Goal: Transaction & Acquisition: Book appointment/travel/reservation

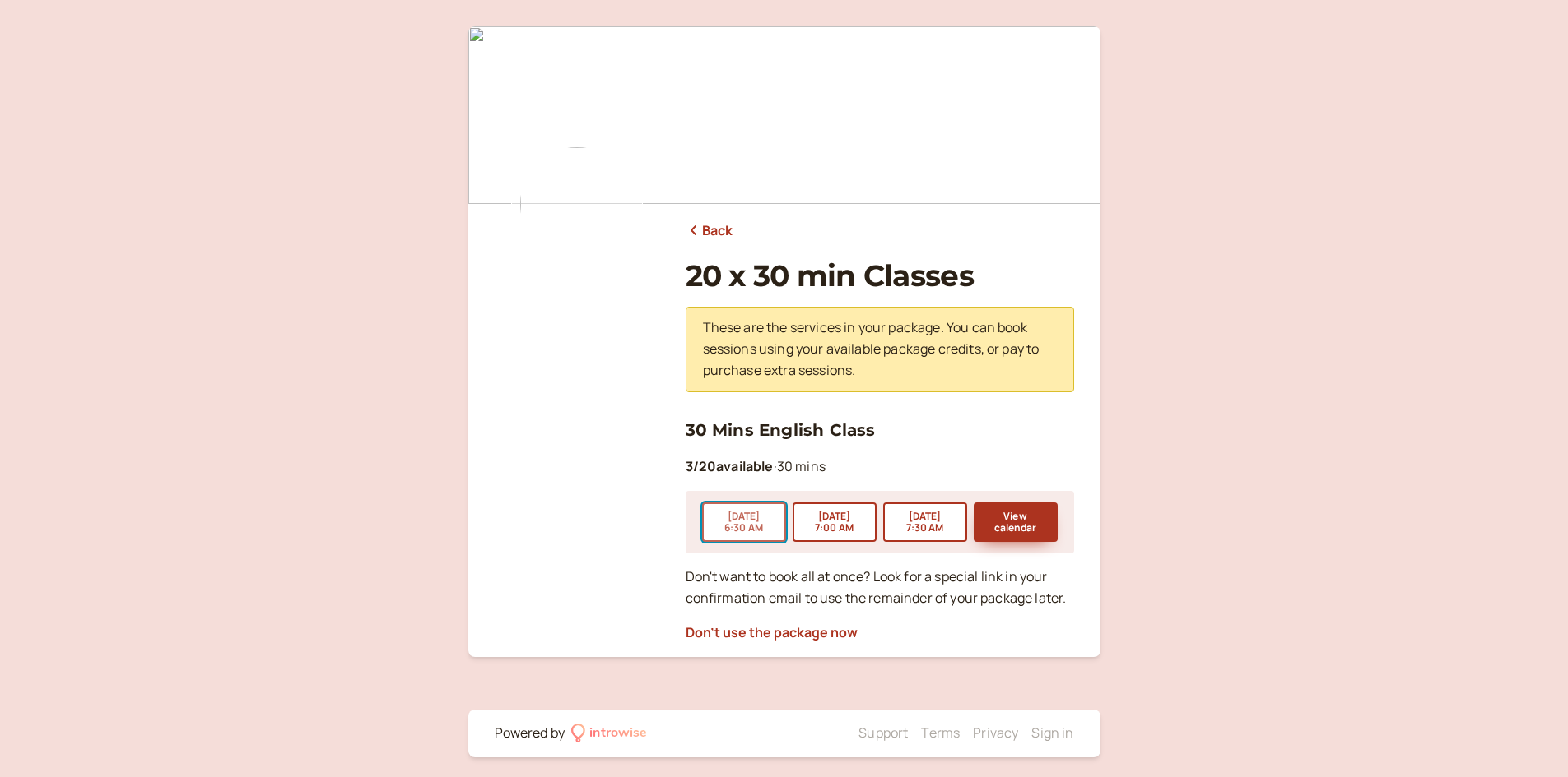
click at [755, 521] on button "[DATE] 6:30 AM" at bounding box center [744, 522] width 84 height 39
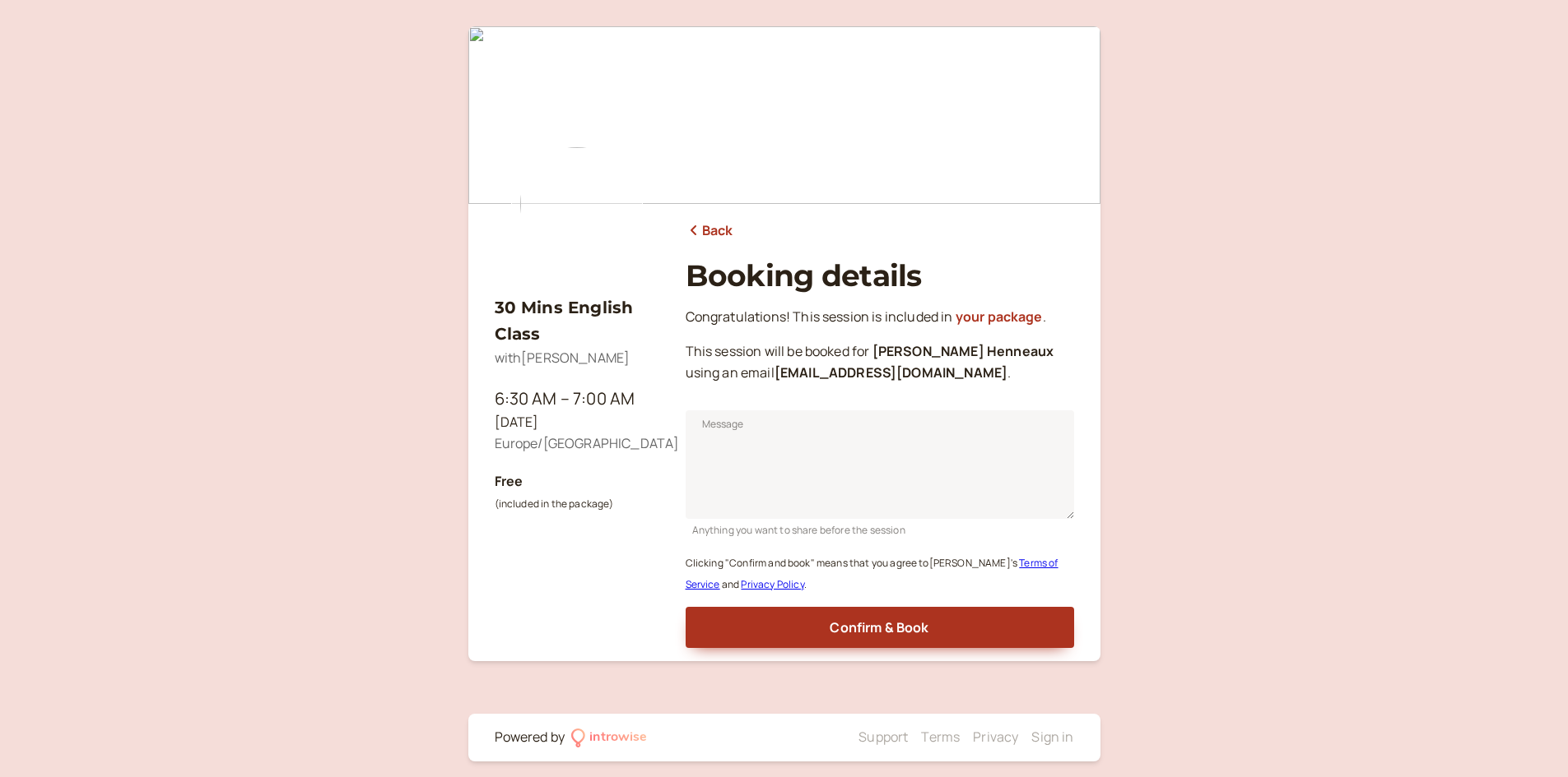
scroll to position [11, 0]
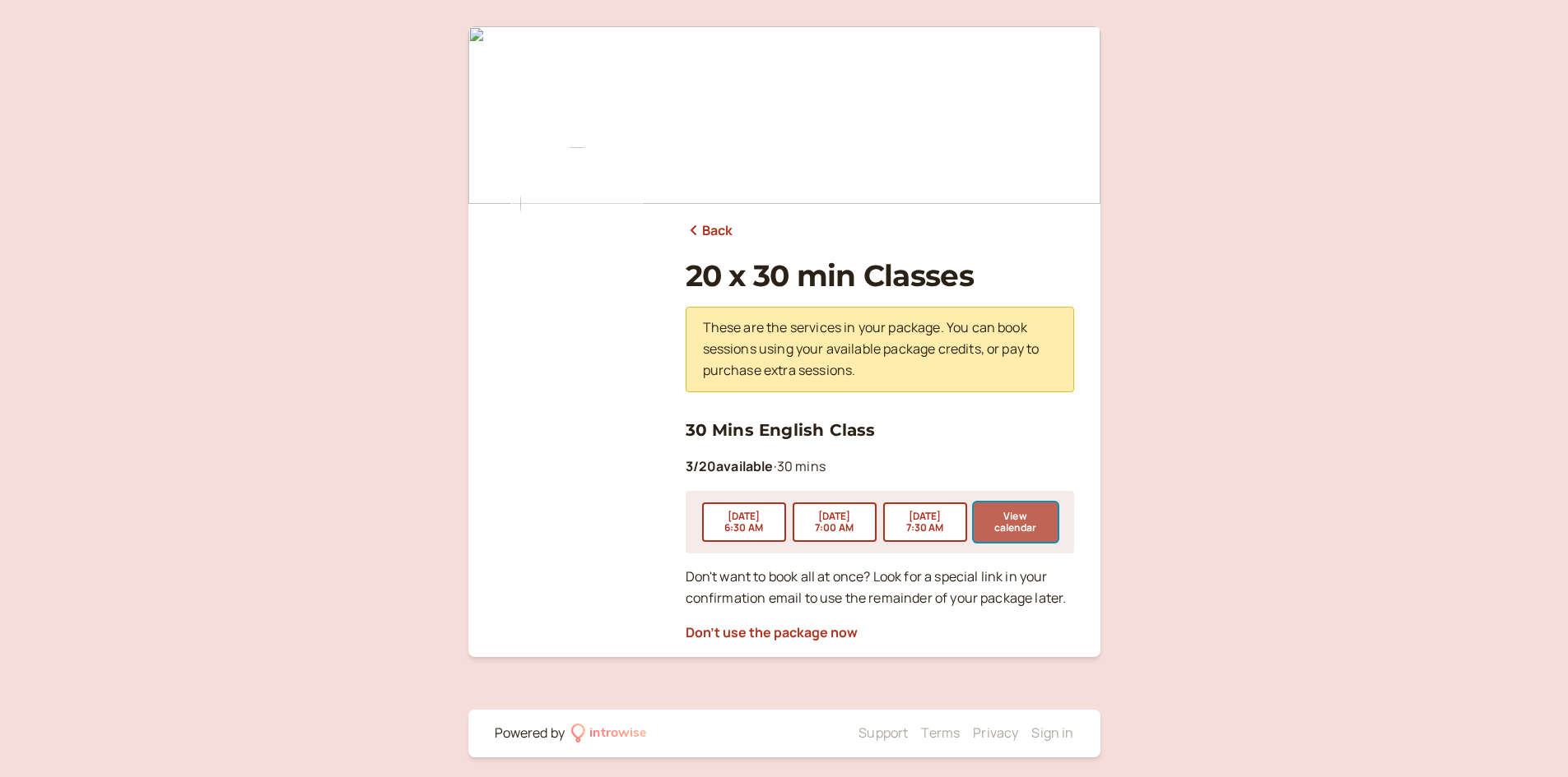
click at [1026, 513] on button "View calendar" at bounding box center [1016, 522] width 84 height 39
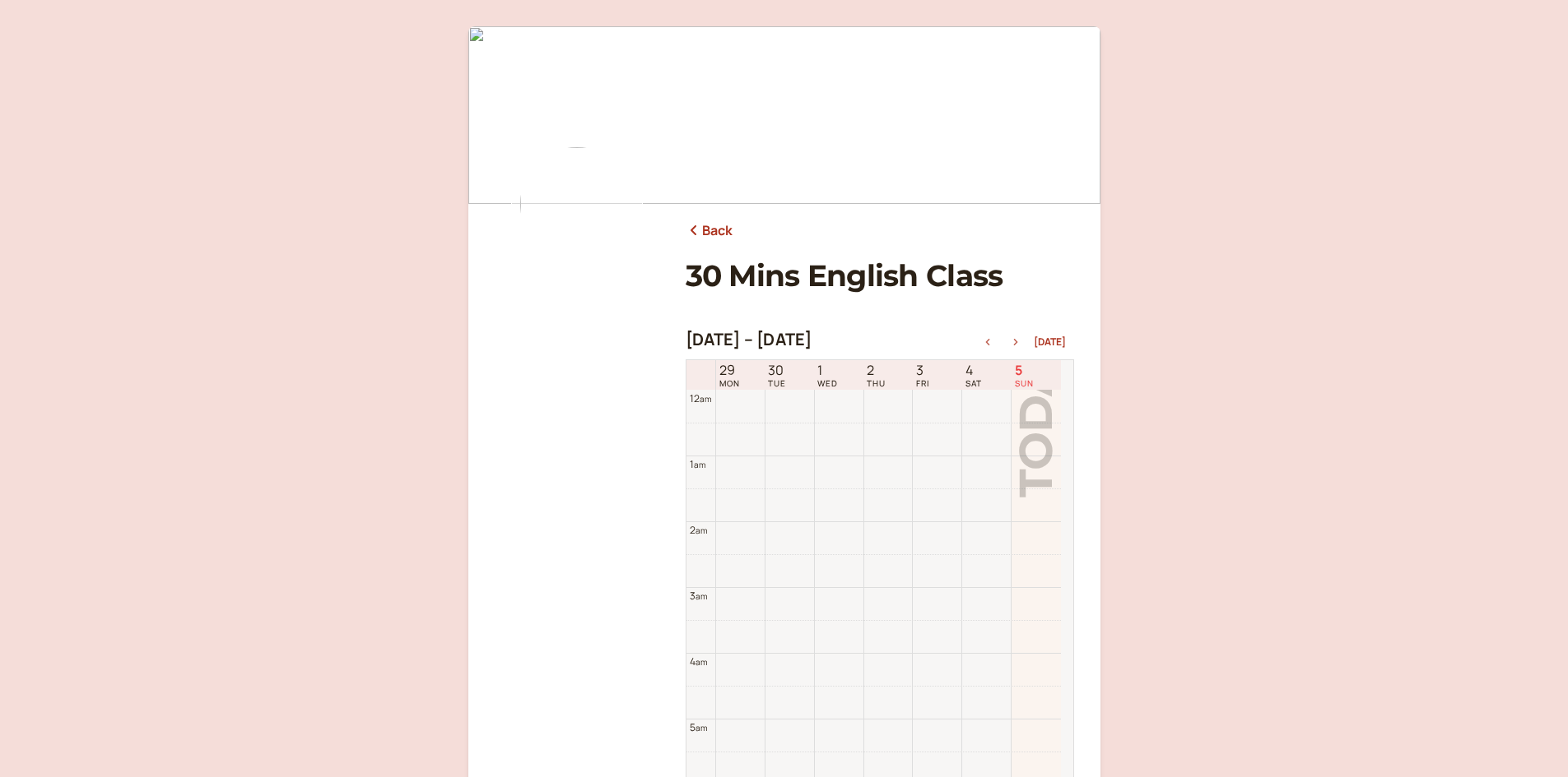
scroll to position [527, 0]
click at [1018, 341] on icon "button" at bounding box center [1015, 343] width 4 height 7
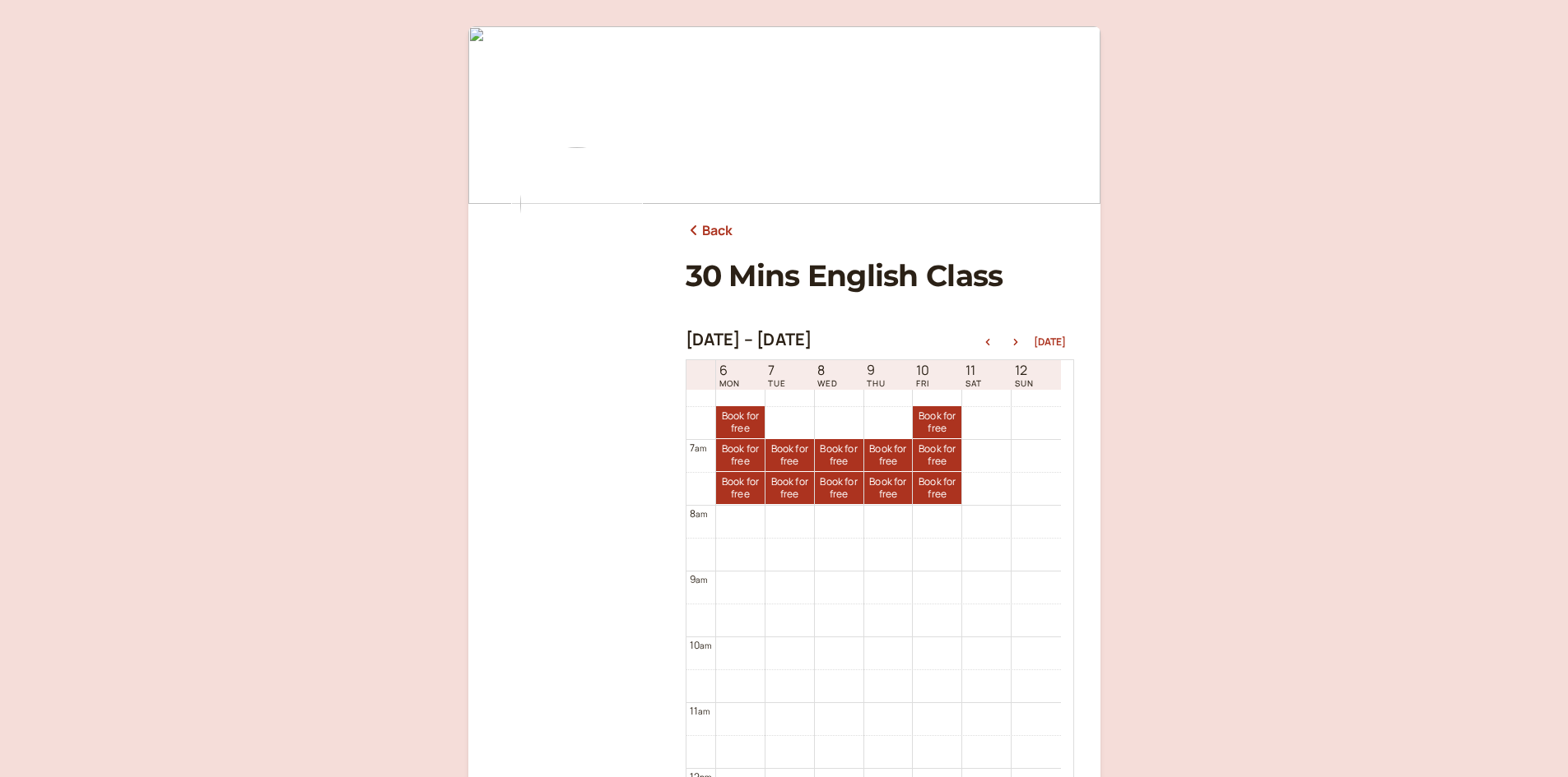
scroll to position [329, 0]
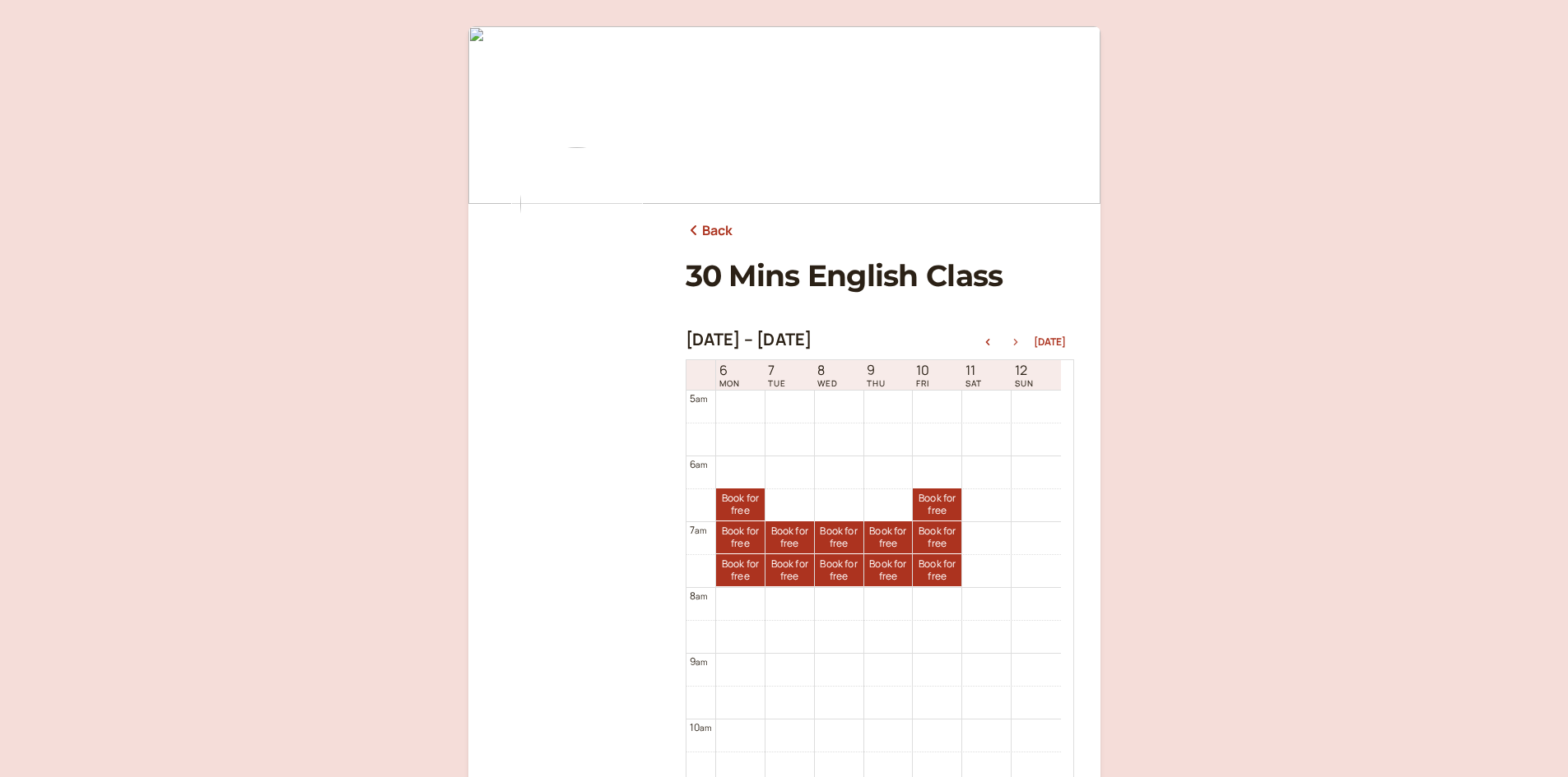
click at [1017, 340] on icon "button" at bounding box center [1015, 343] width 20 height 7
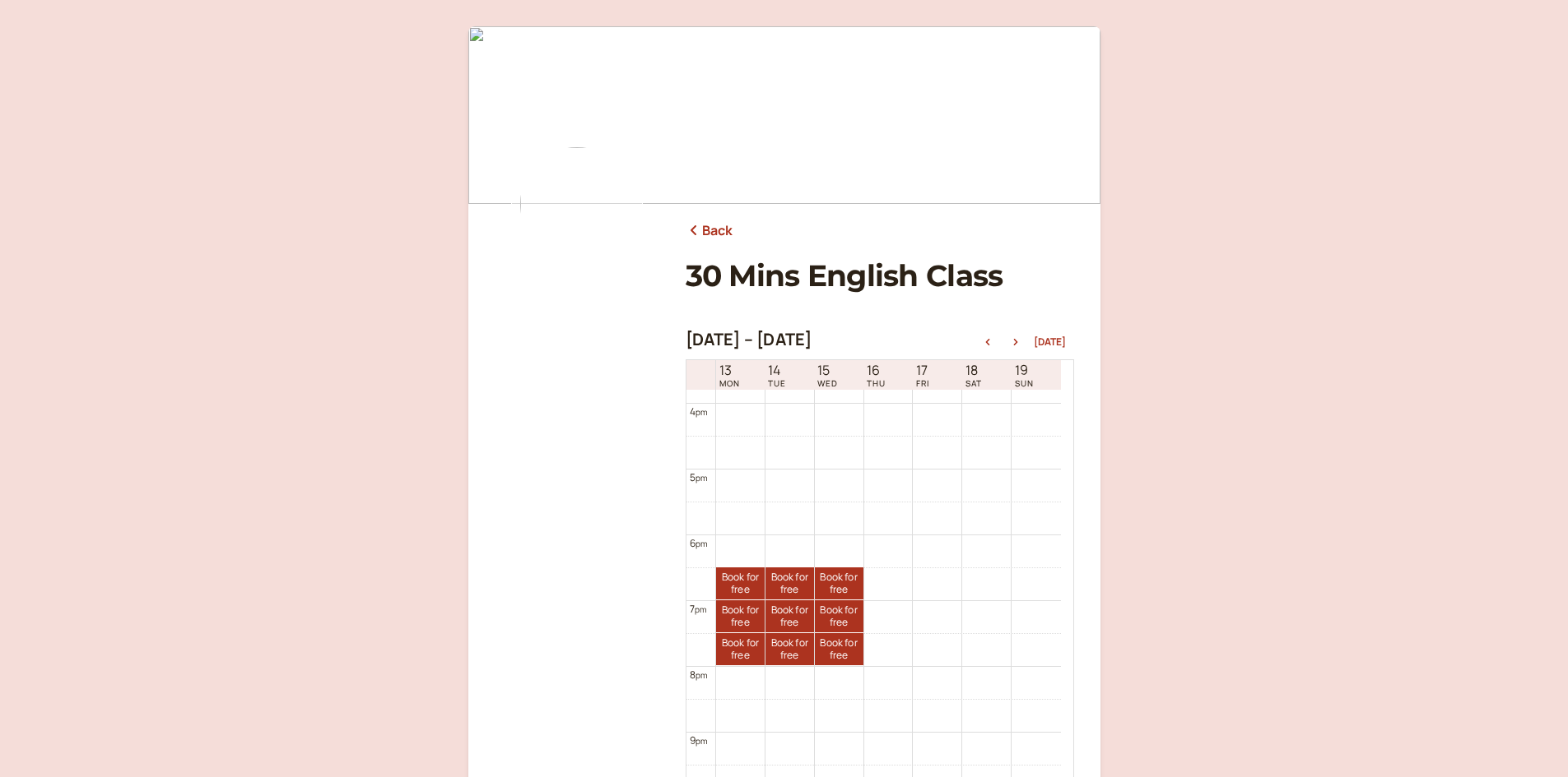
scroll to position [1066, 0]
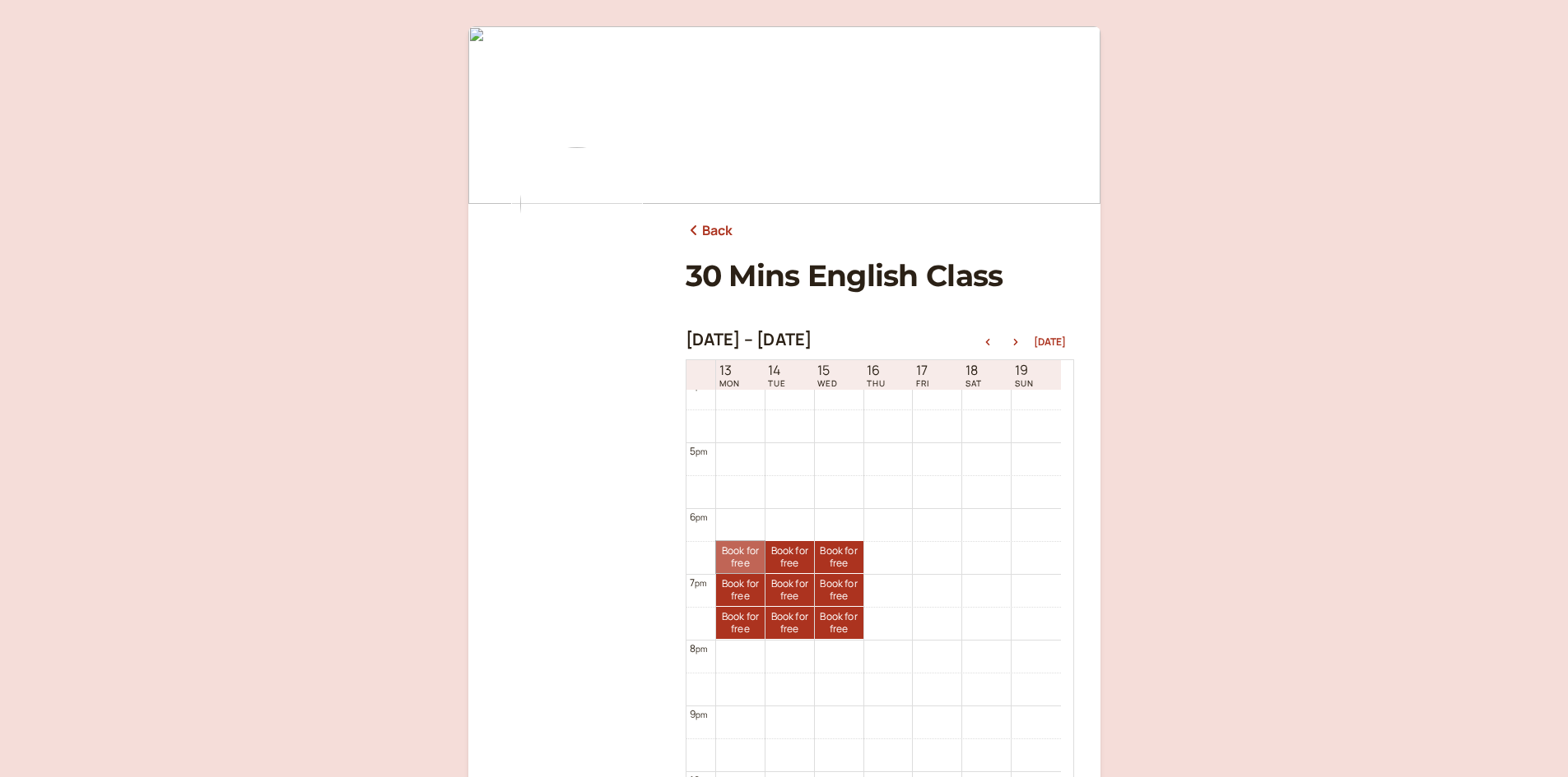
click at [746, 556] on link "Book for free free" at bounding box center [740, 557] width 48 height 32
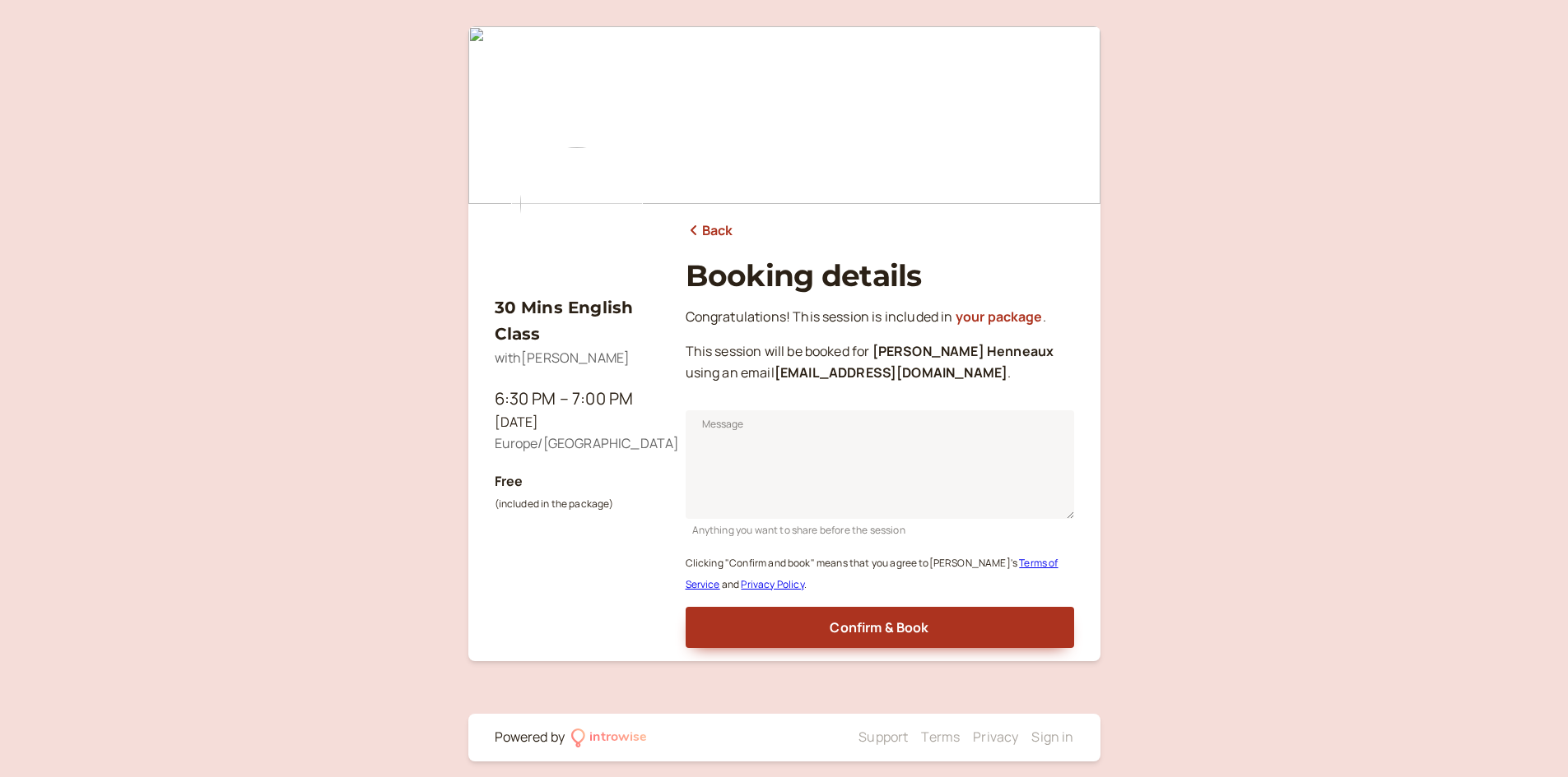
scroll to position [11, 0]
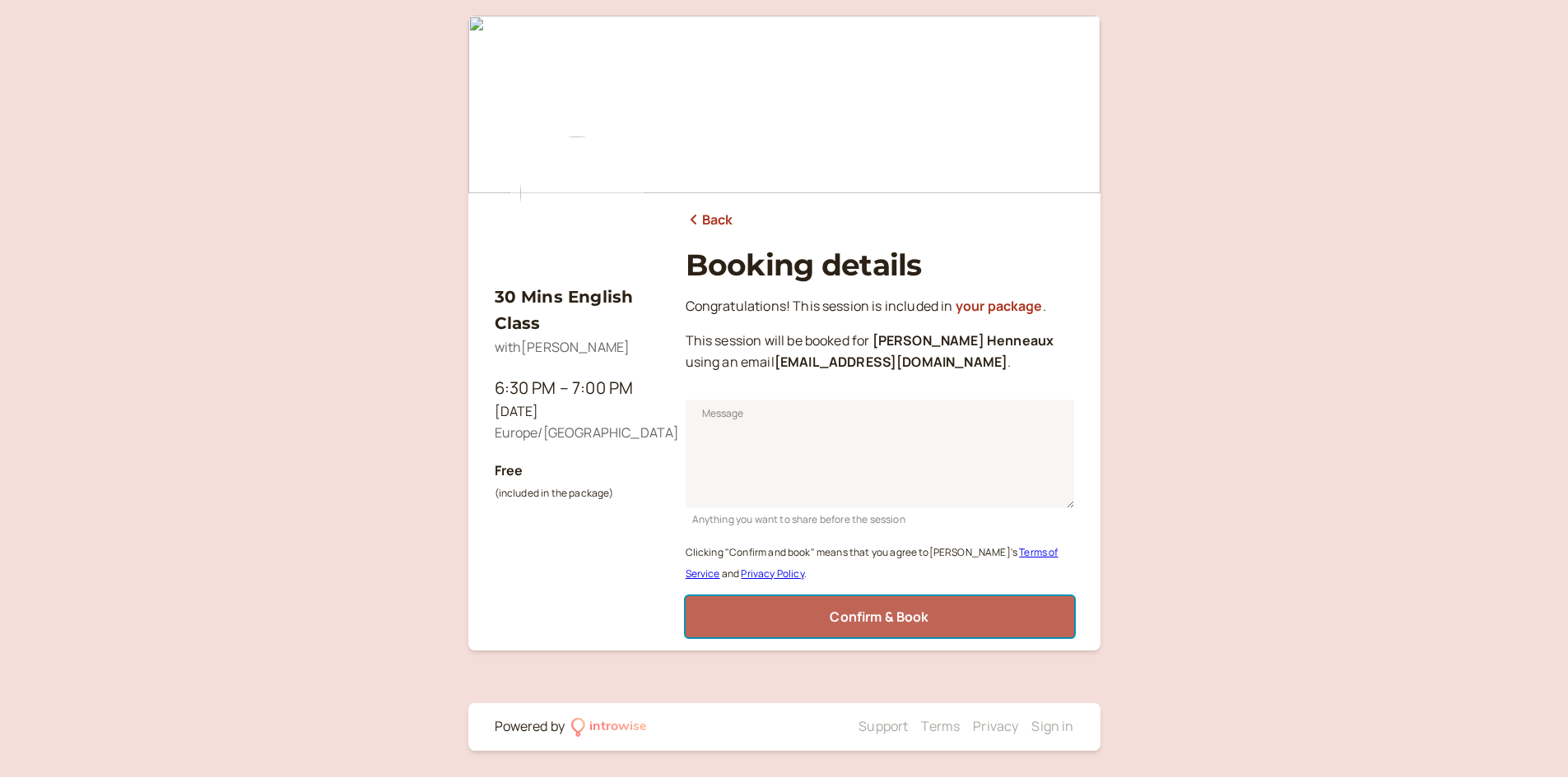
click at [855, 610] on span "Confirm & Book" at bounding box center [878, 617] width 99 height 18
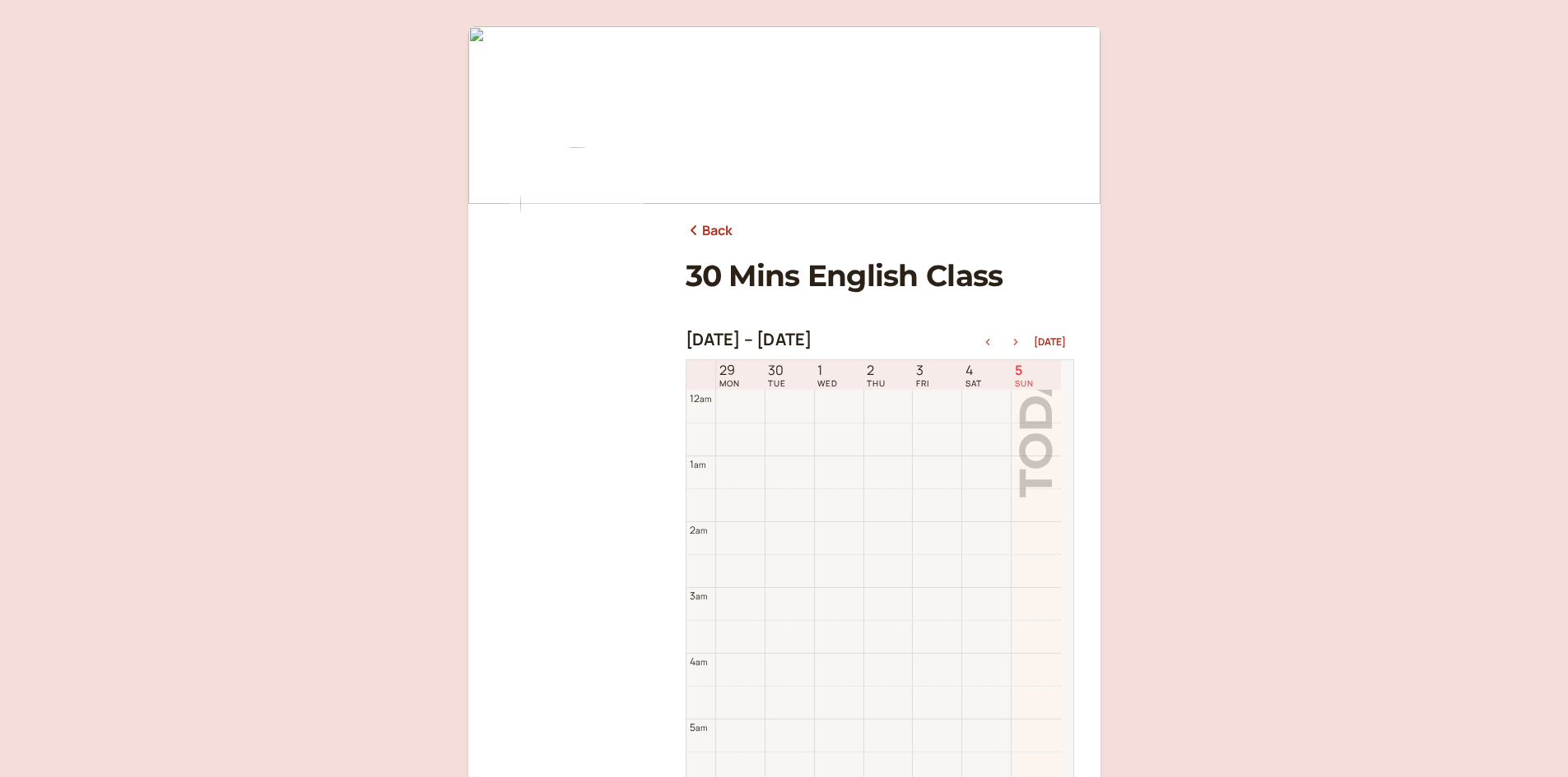
scroll to position [527, 0]
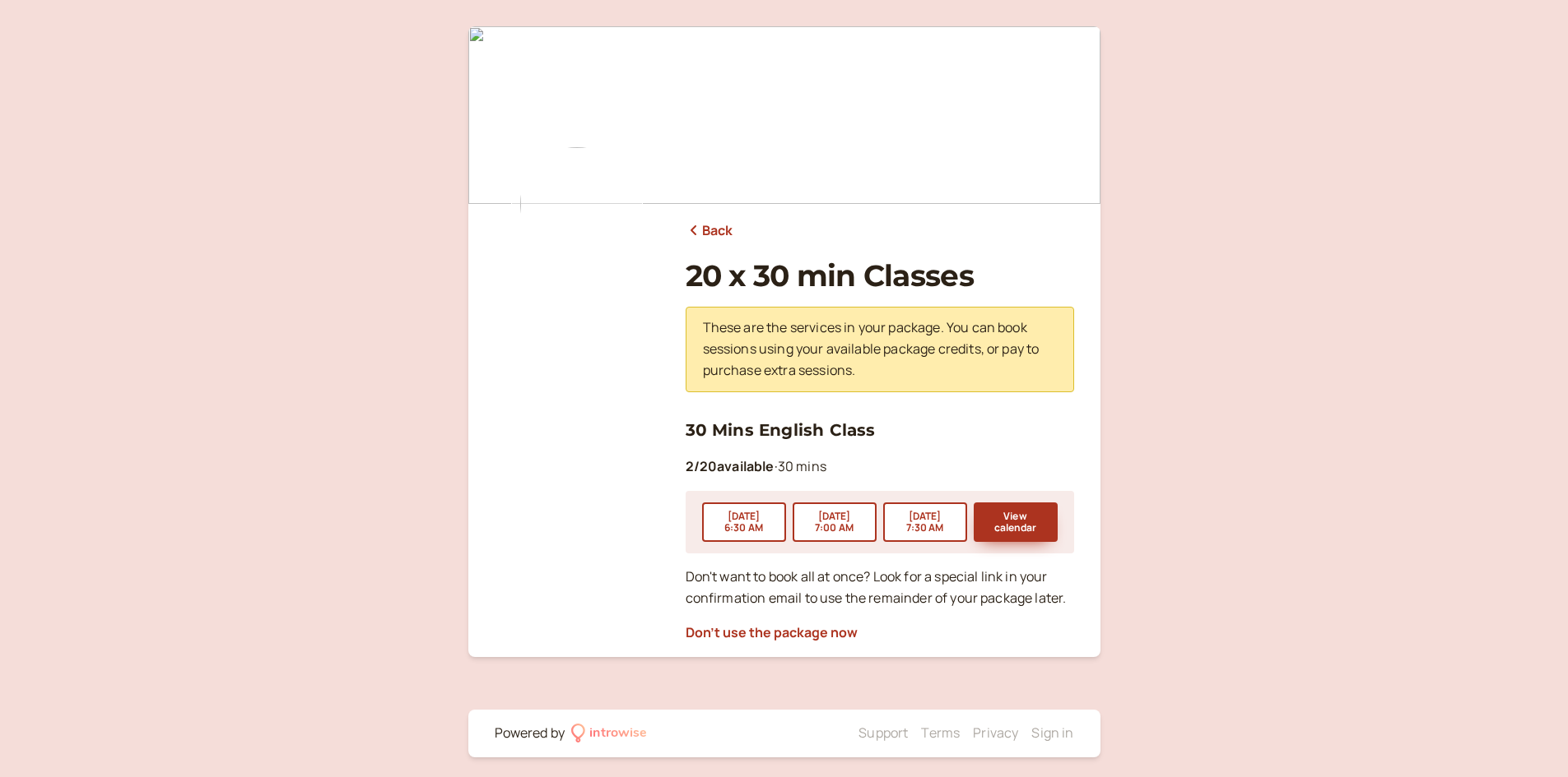
scroll to position [7, 0]
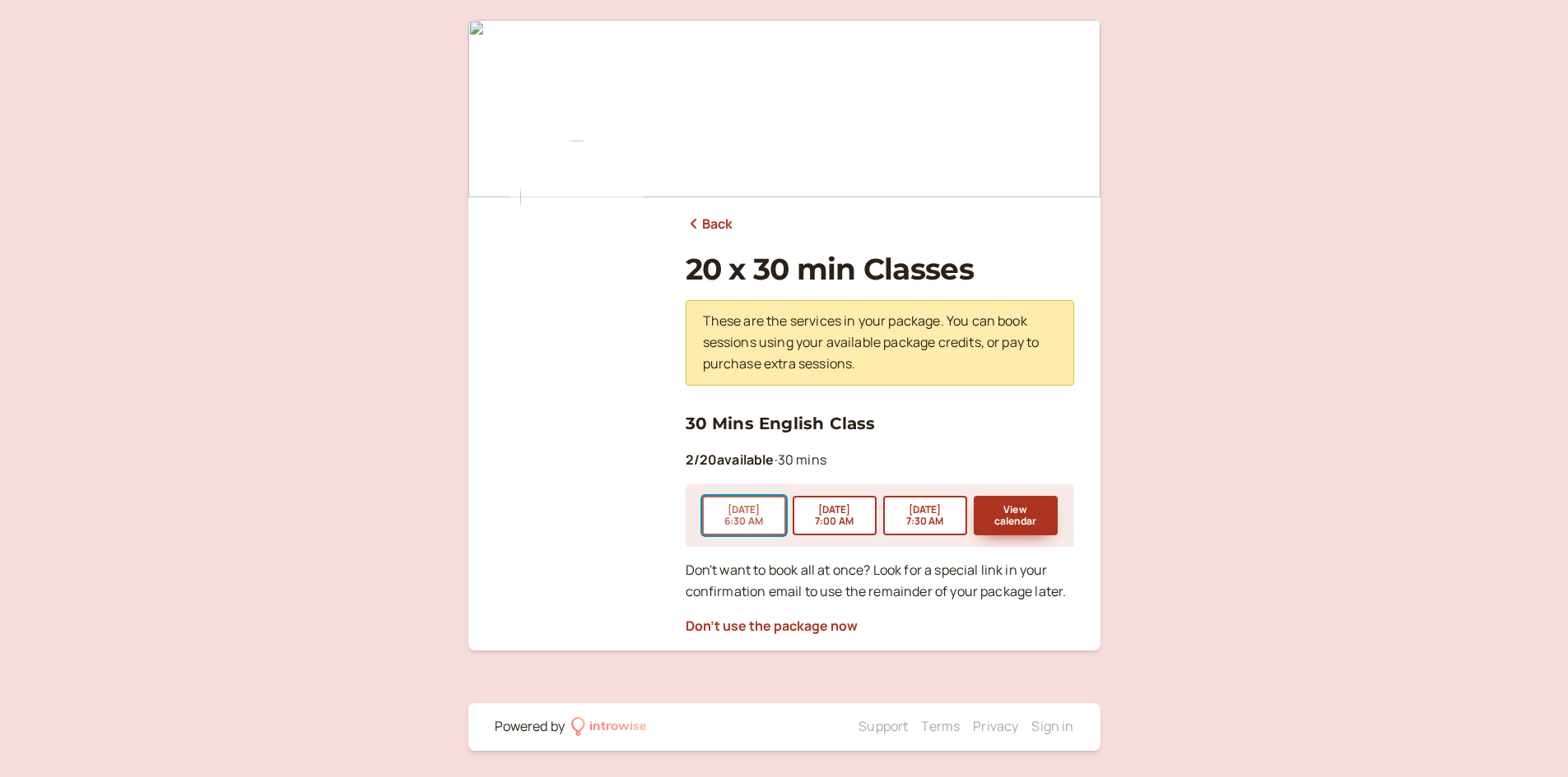
click at [764, 519] on button "[DATE] 6:30 AM" at bounding box center [744, 515] width 84 height 39
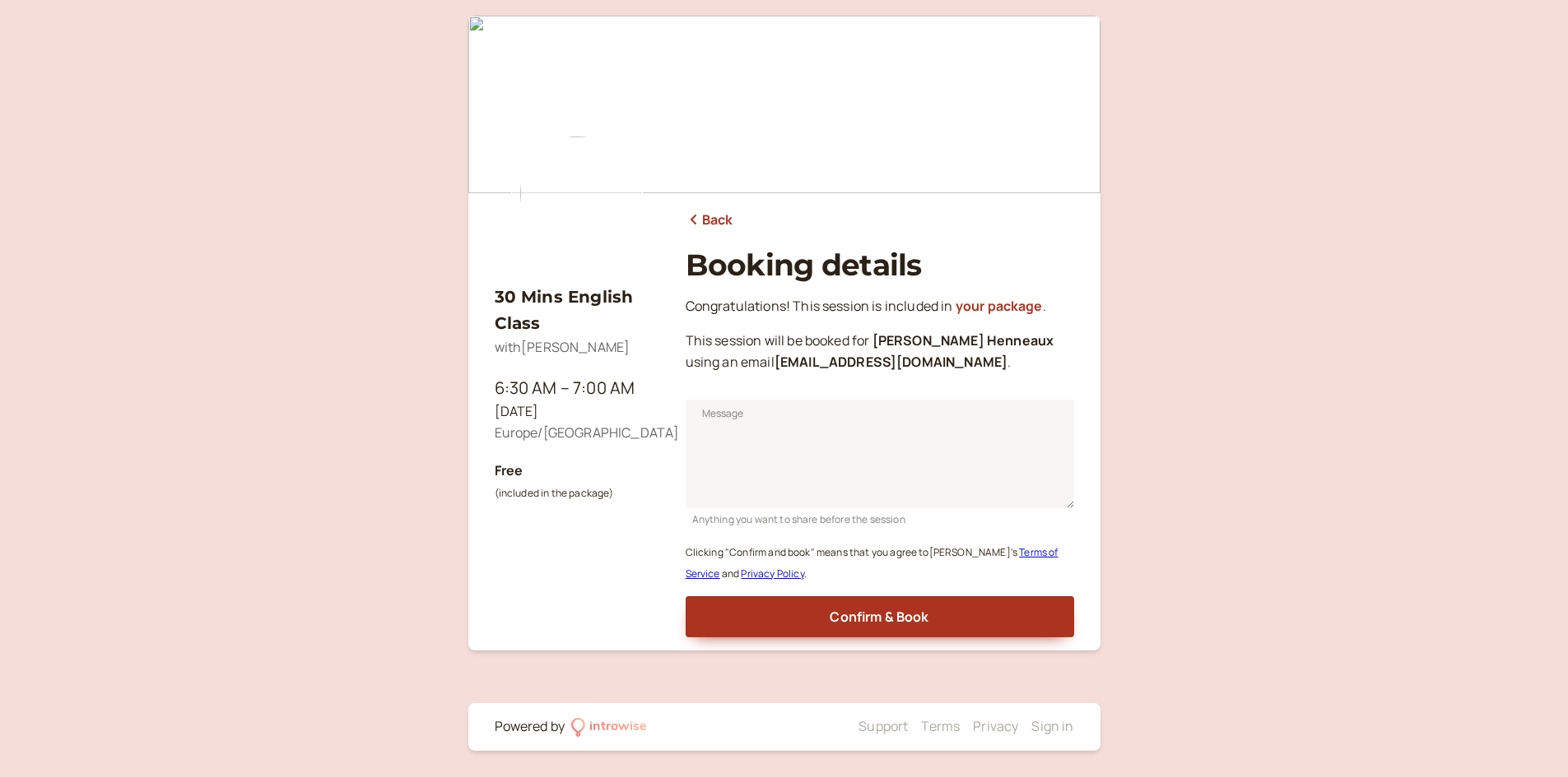
scroll to position [7, 0]
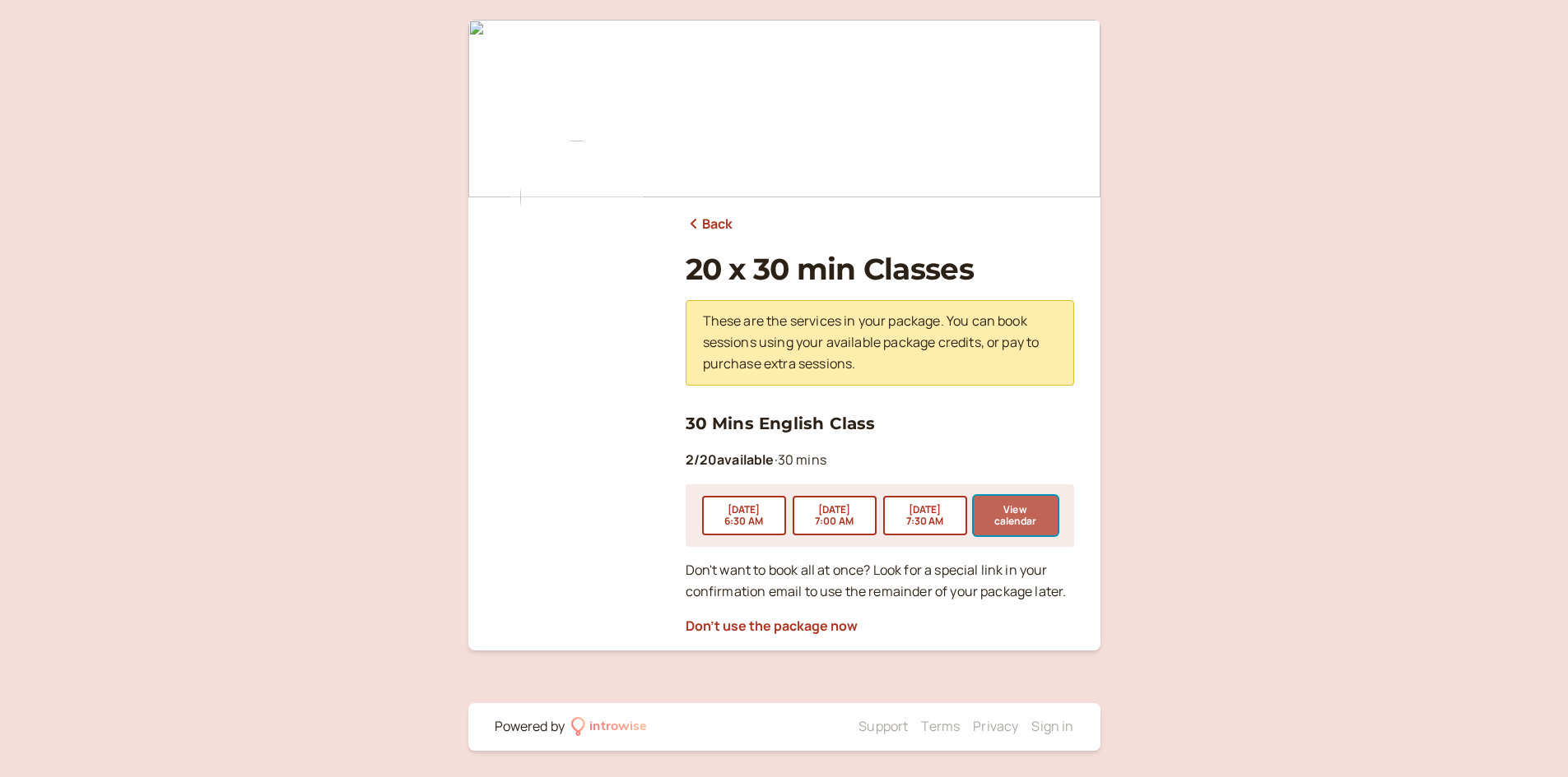
click at [1023, 519] on button "View calendar" at bounding box center [1016, 515] width 84 height 39
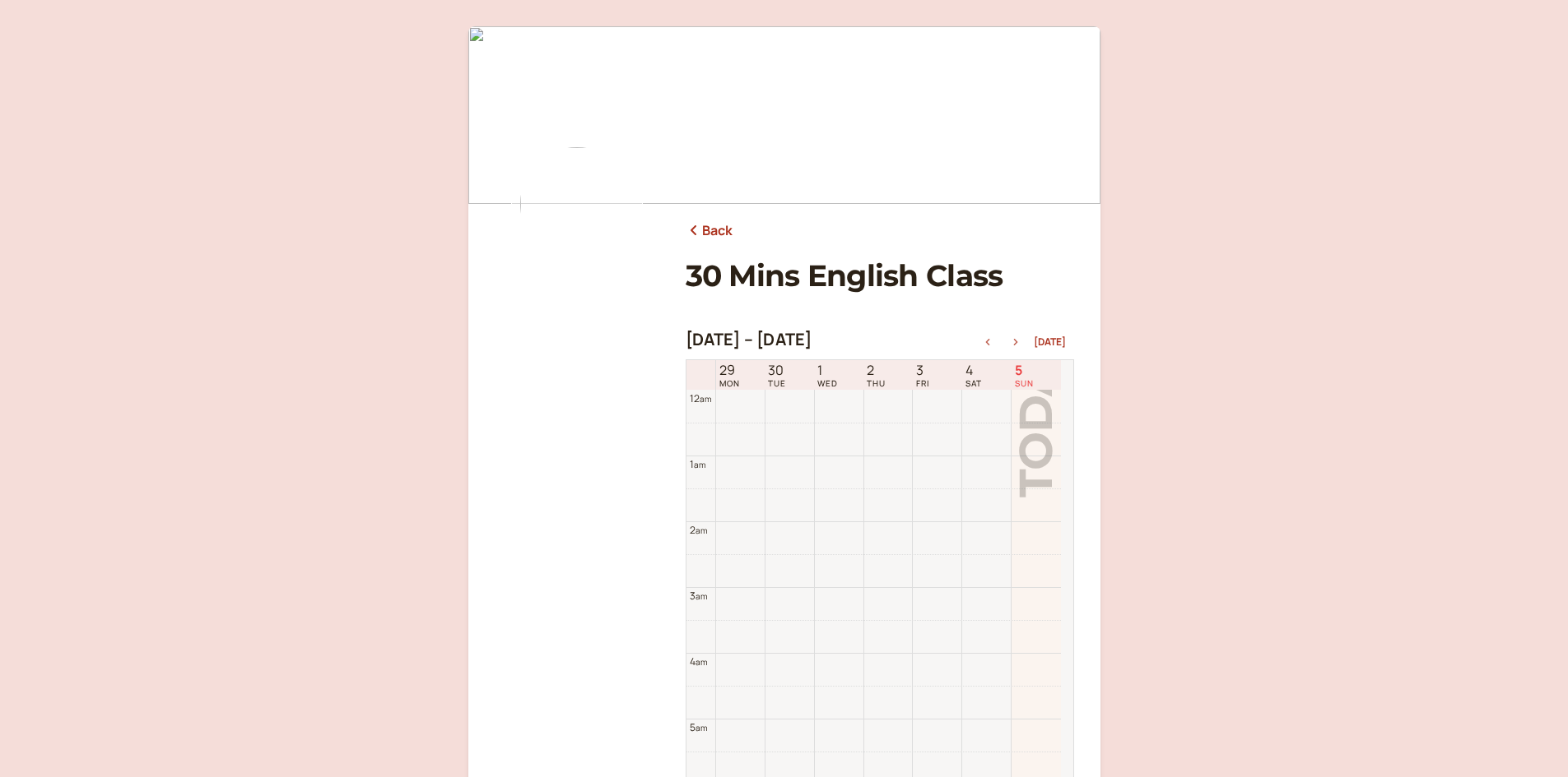
scroll to position [527, 0]
click at [1018, 340] on icon "button" at bounding box center [1015, 343] width 20 height 7
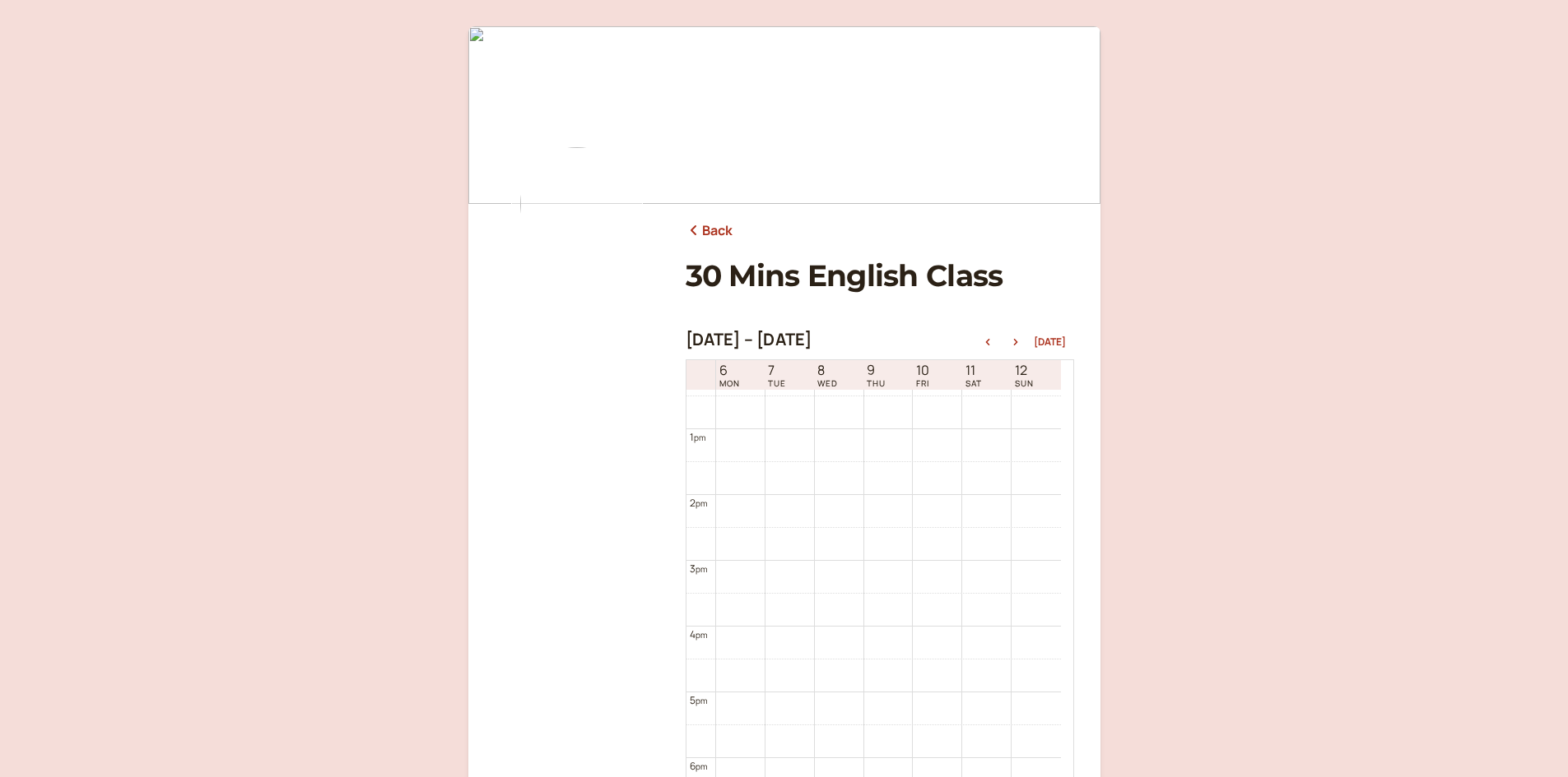
scroll to position [1021, 0]
click at [1018, 339] on icon "button" at bounding box center [1015, 343] width 20 height 7
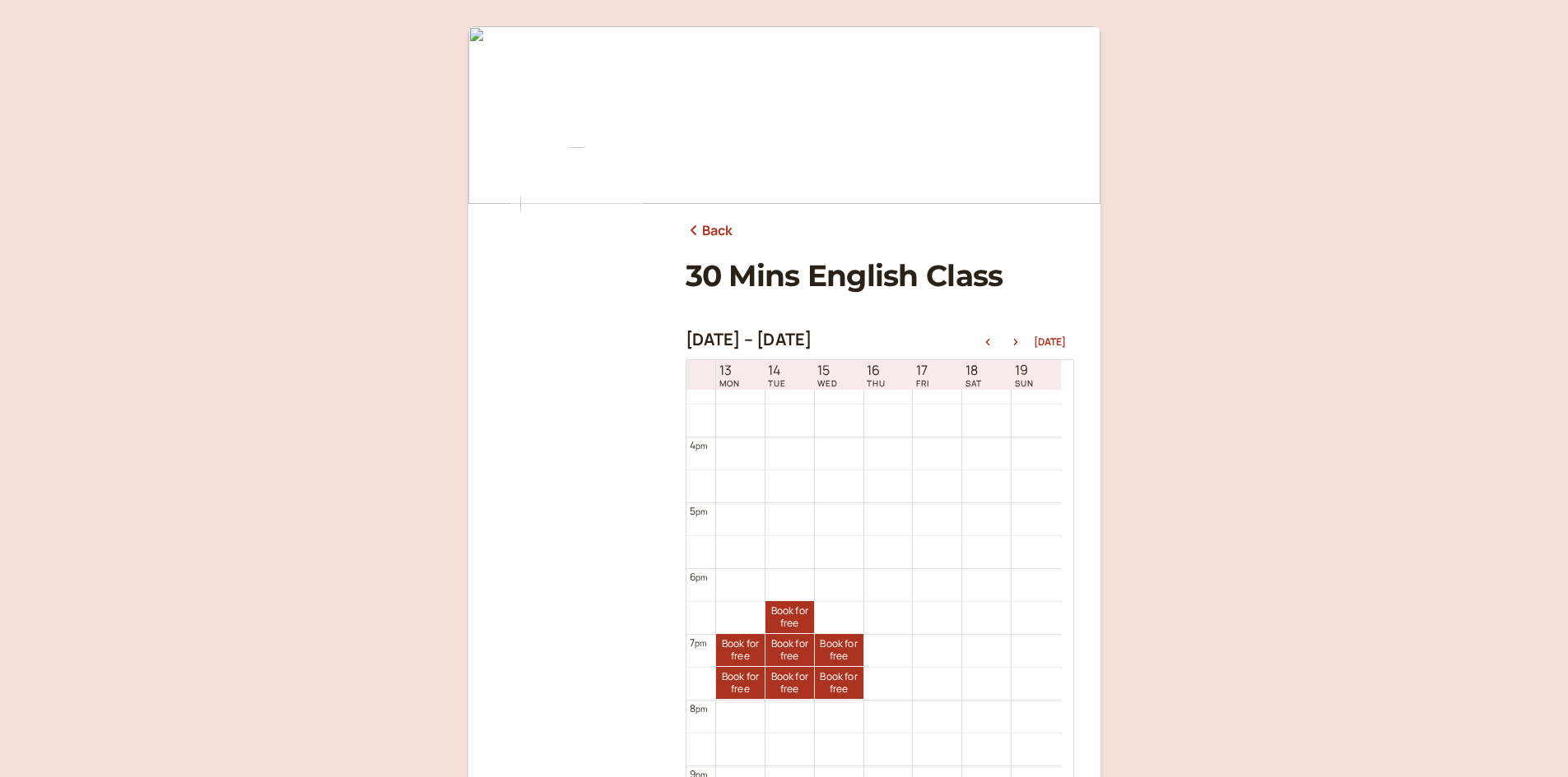
scroll to position [1066, 0]
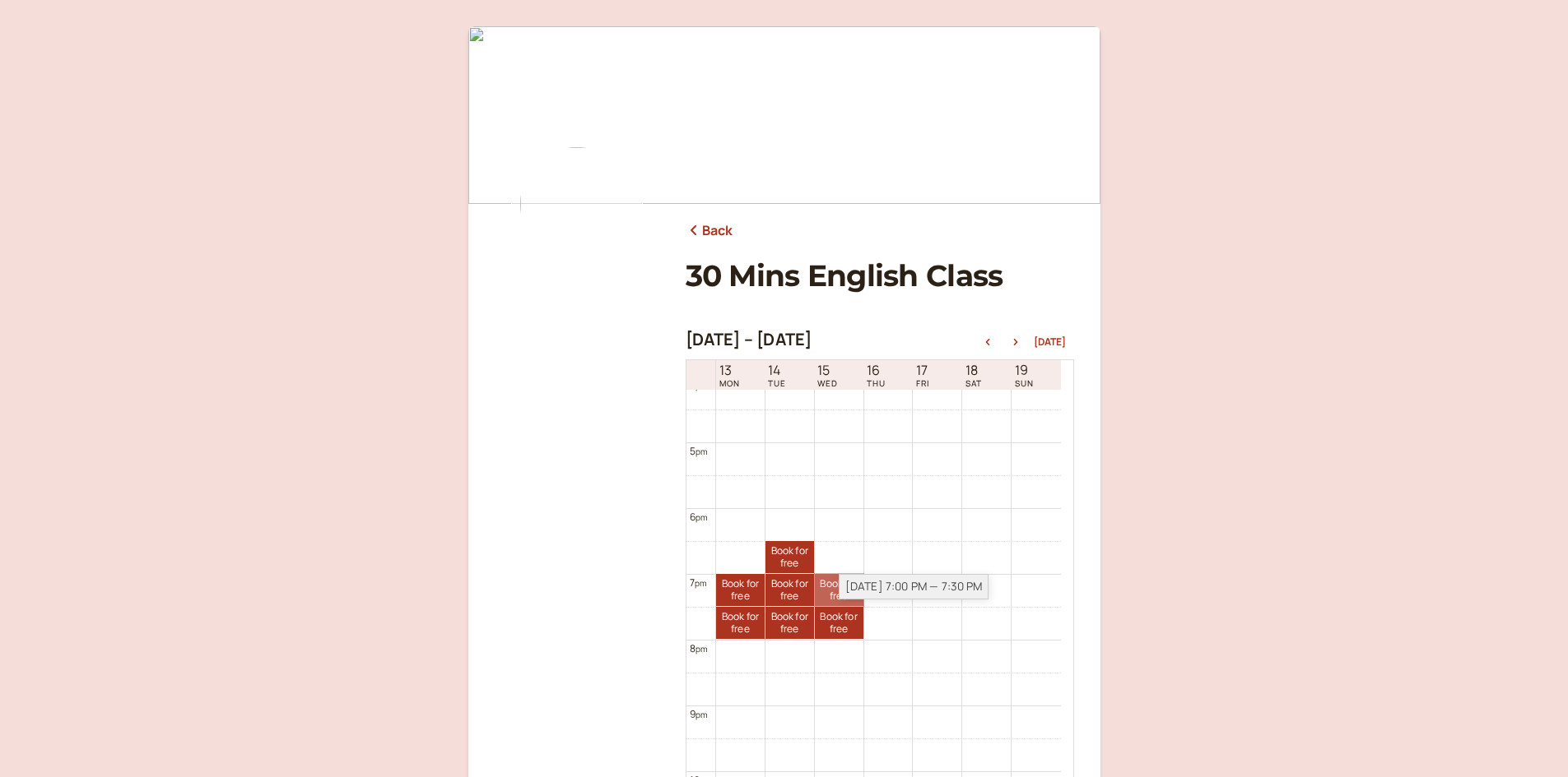
click at [829, 584] on link "Book for free free" at bounding box center [839, 590] width 48 height 32
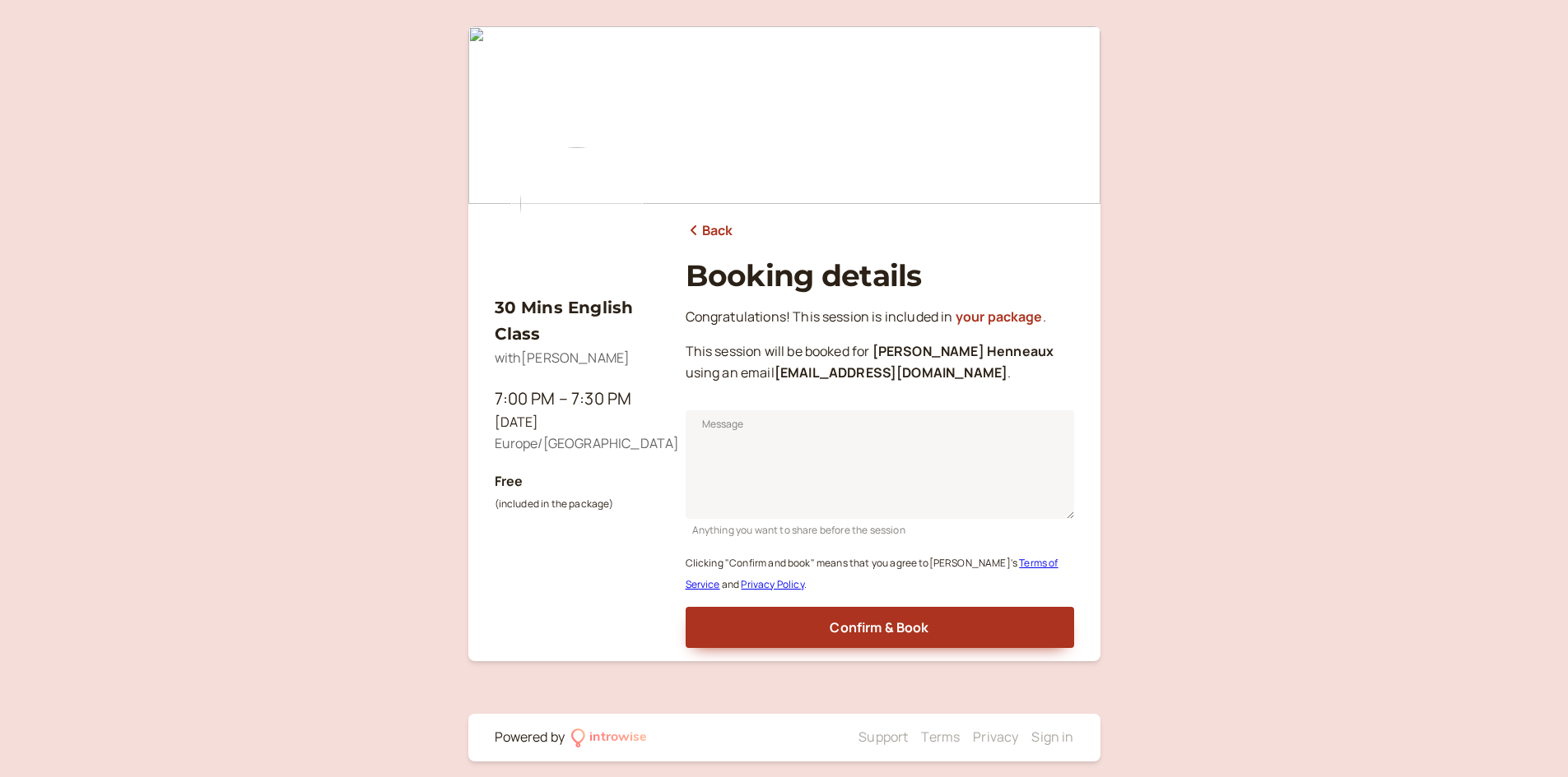
scroll to position [11, 0]
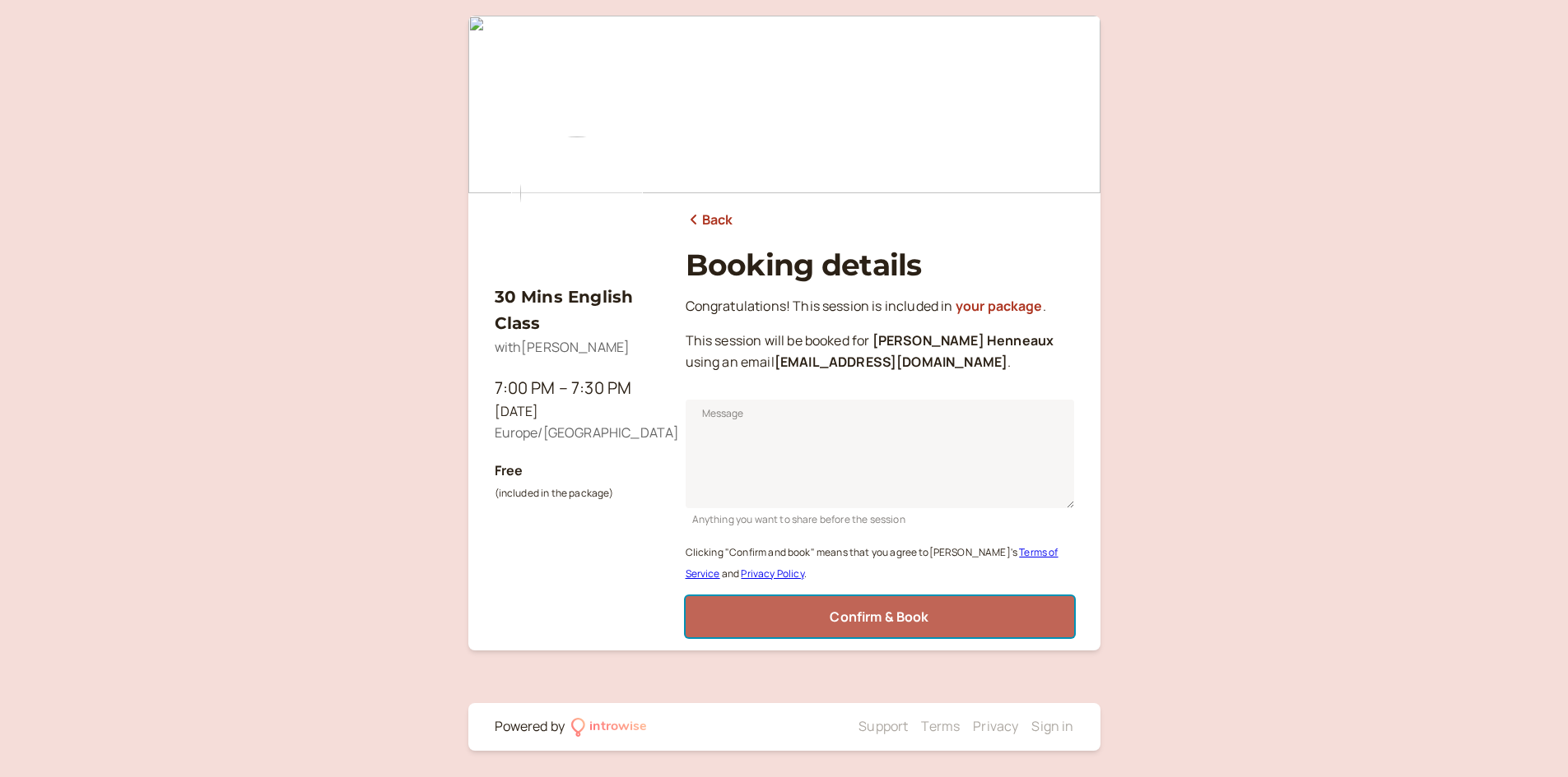
click at [865, 607] on button "Confirm & Book" at bounding box center [879, 617] width 388 height 41
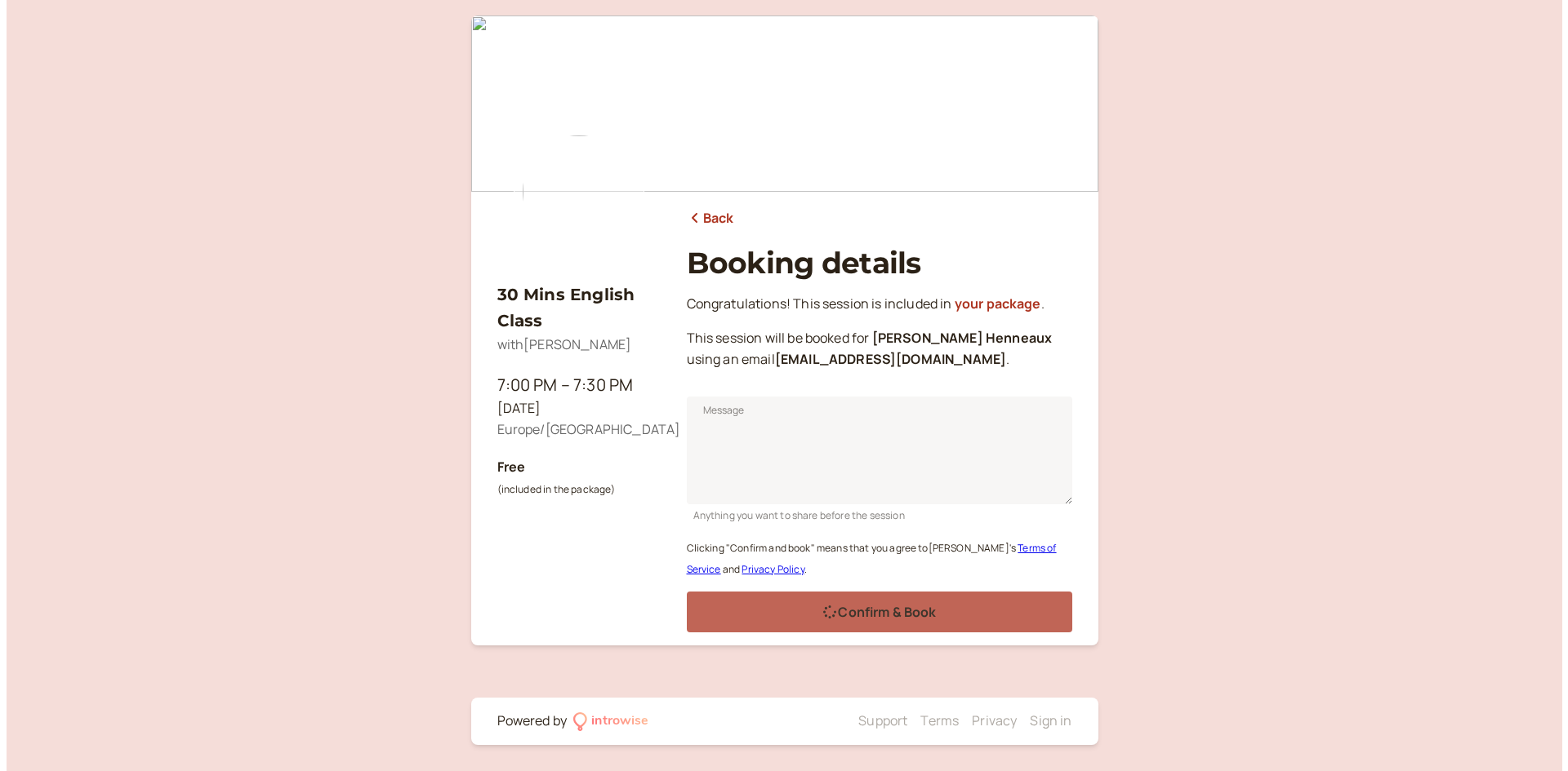
scroll to position [0, 0]
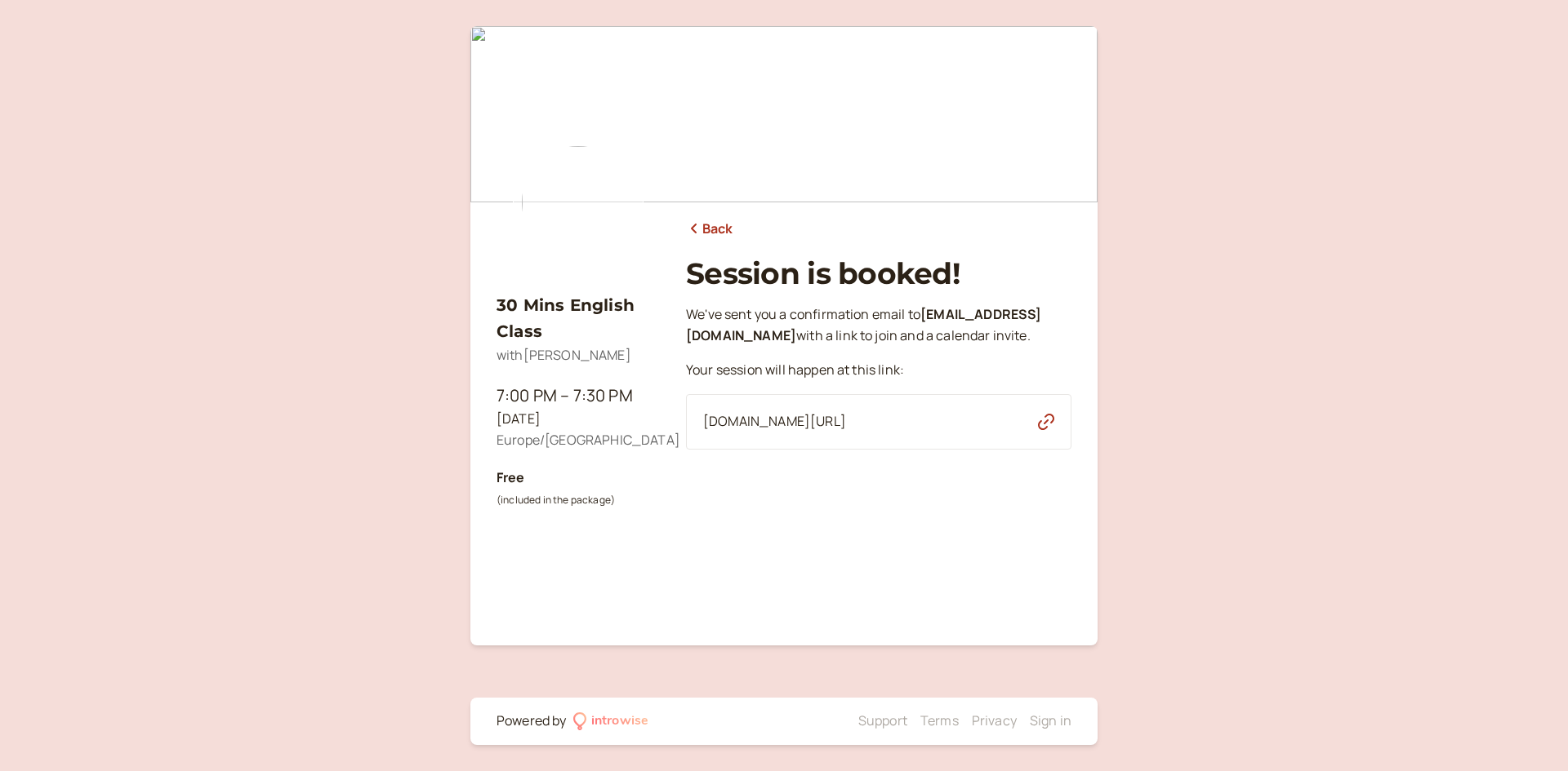
drag, startPoint x: 957, startPoint y: 445, endPoint x: 677, endPoint y: 455, distance: 280.2
click at [677, 455] on div "30 Mins English Class with [PERSON_NAME] 7:00 PM – 7:30 PM [DATE] Europe/[GEOGR…" at bounding box center [784, 315] width 575 height 551
copy span "[DOMAIN_NAME][URL]"
